Goal: Task Accomplishment & Management: Use online tool/utility

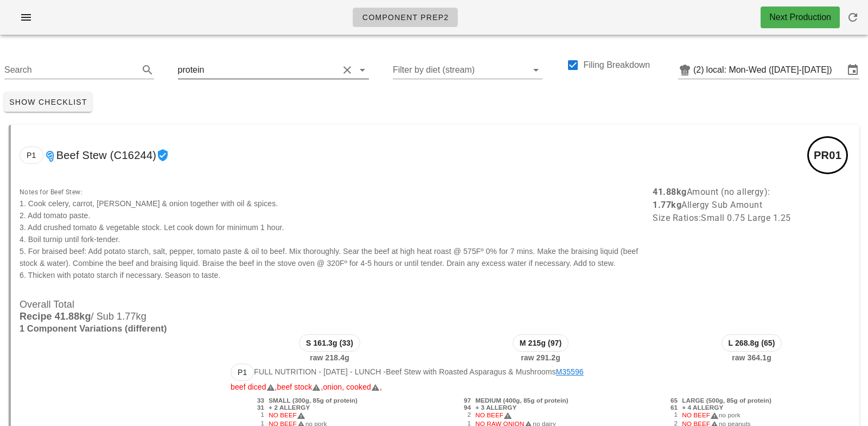
click at [209, 71] on input "text" at bounding box center [272, 69] width 132 height 17
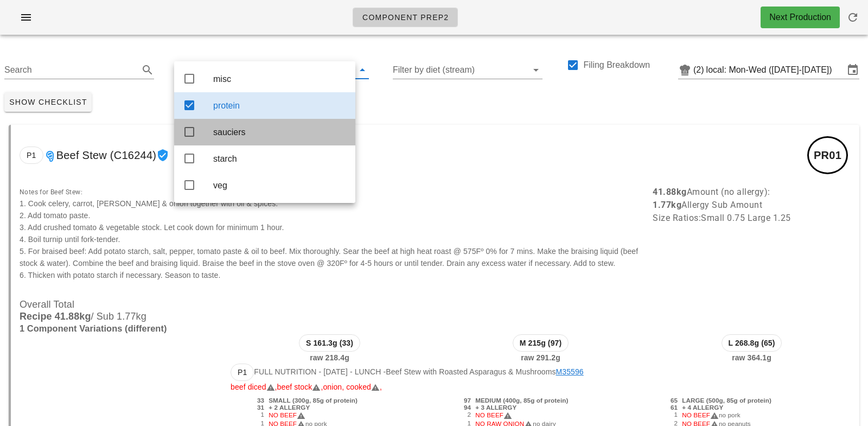
click at [212, 129] on div "sauciers" at bounding box center [264, 132] width 181 height 27
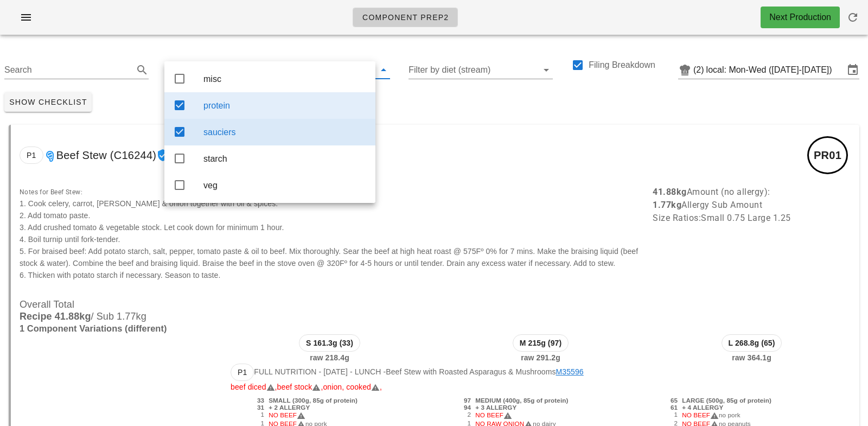
click at [222, 106] on div "protein" at bounding box center [284, 105] width 163 height 10
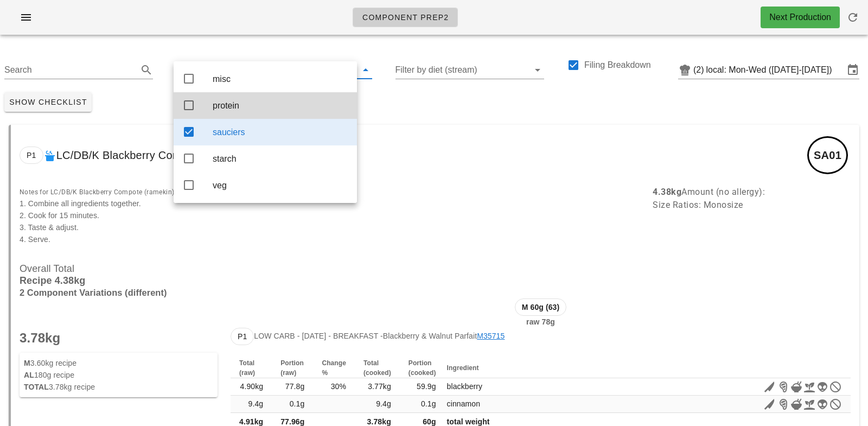
click at [404, 98] on div "Show Checklist" at bounding box center [434, 102] width 868 height 28
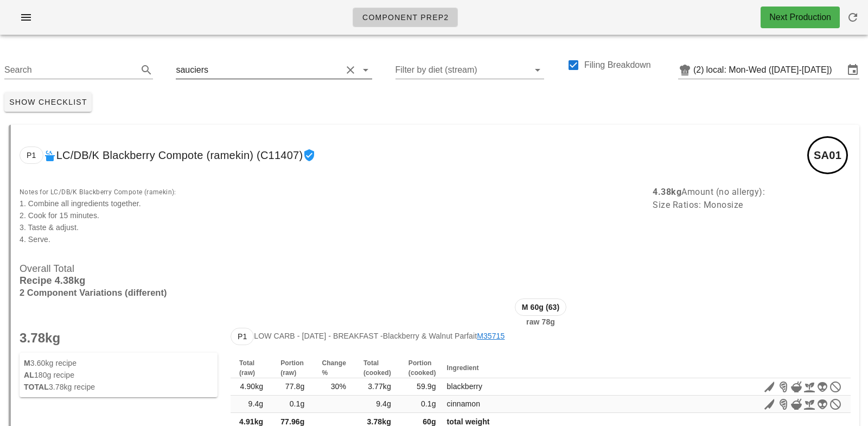
click at [213, 71] on input "text" at bounding box center [275, 69] width 131 height 17
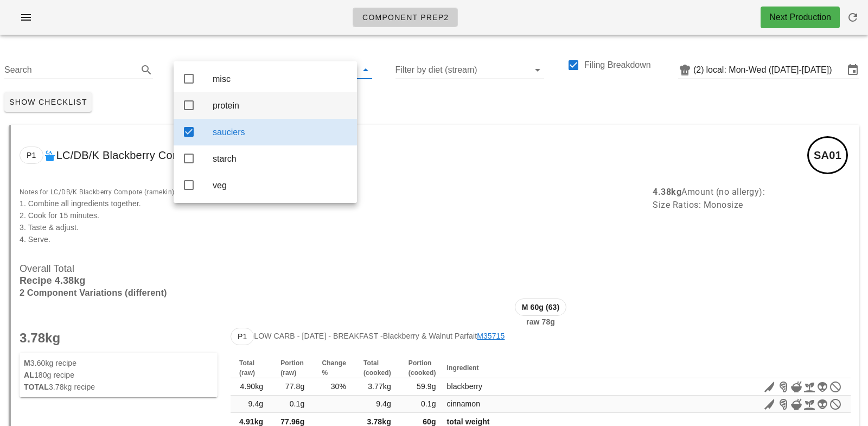
click at [218, 104] on div "protein" at bounding box center [281, 105] width 136 height 10
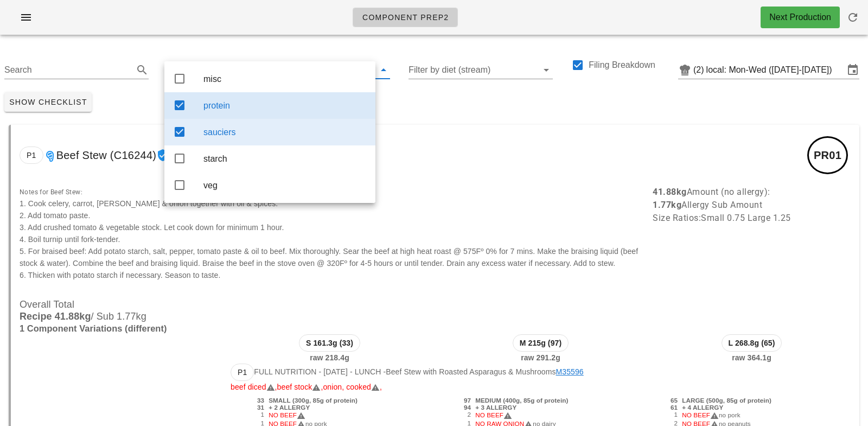
click at [241, 131] on div "sauciers" at bounding box center [284, 132] width 163 height 10
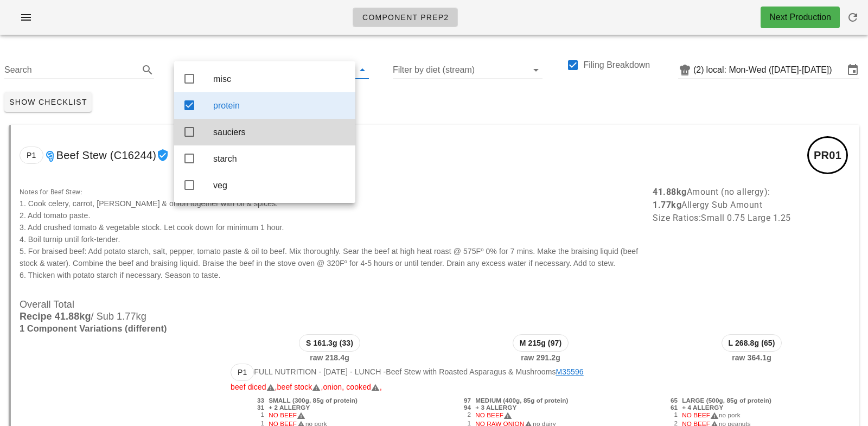
click at [409, 107] on div "Show Checklist" at bounding box center [434, 102] width 868 height 28
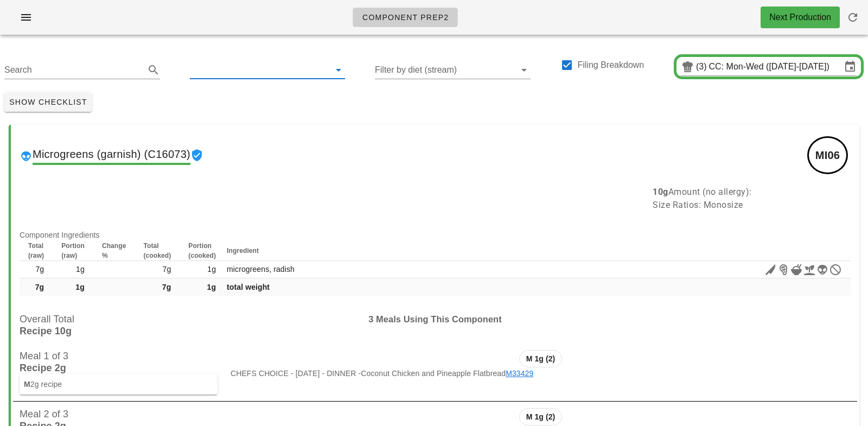
click at [214, 68] on input "text" at bounding box center [259, 69] width 138 height 17
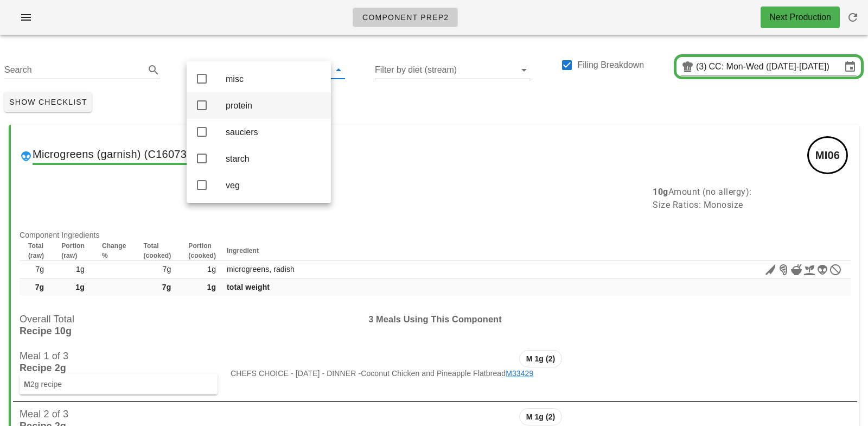
click at [230, 105] on div "protein" at bounding box center [274, 105] width 97 height 10
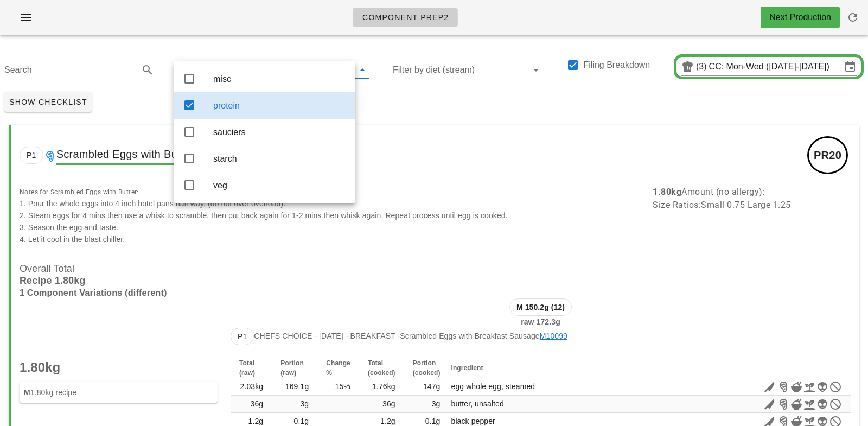
click at [429, 102] on div "Show Checklist" at bounding box center [434, 102] width 868 height 28
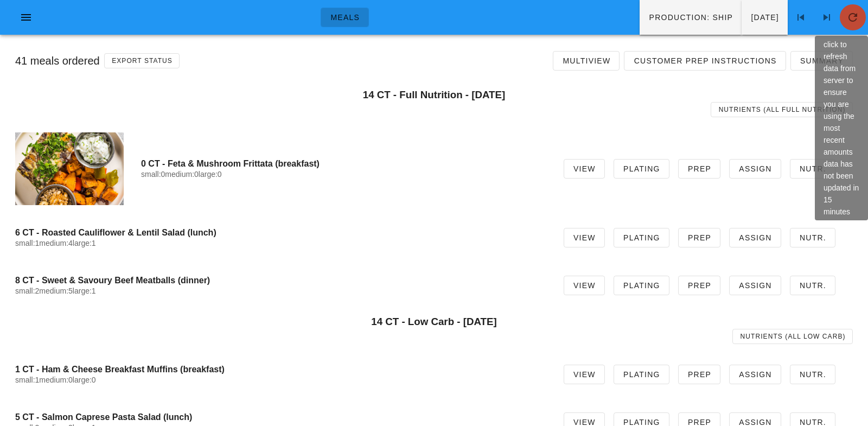
click at [854, 15] on icon "button" at bounding box center [852, 17] width 13 height 13
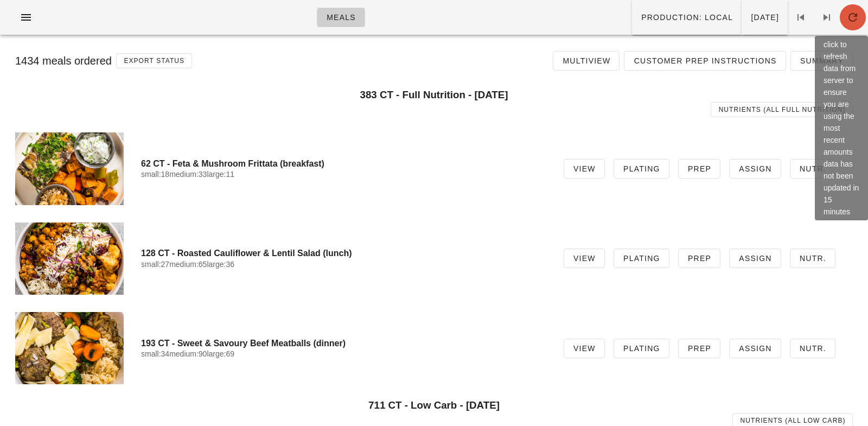
click at [854, 13] on icon "button" at bounding box center [852, 17] width 13 height 13
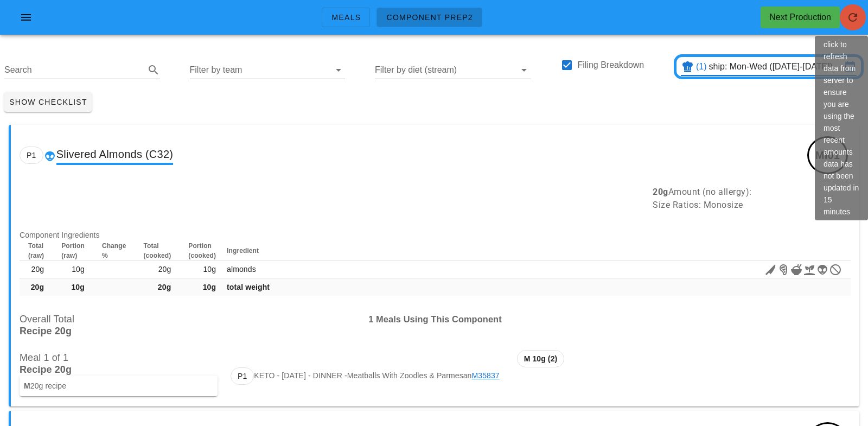
click at [864, 19] on span "button" at bounding box center [853, 17] width 26 height 13
